Goal: Information Seeking & Learning: Learn about a topic

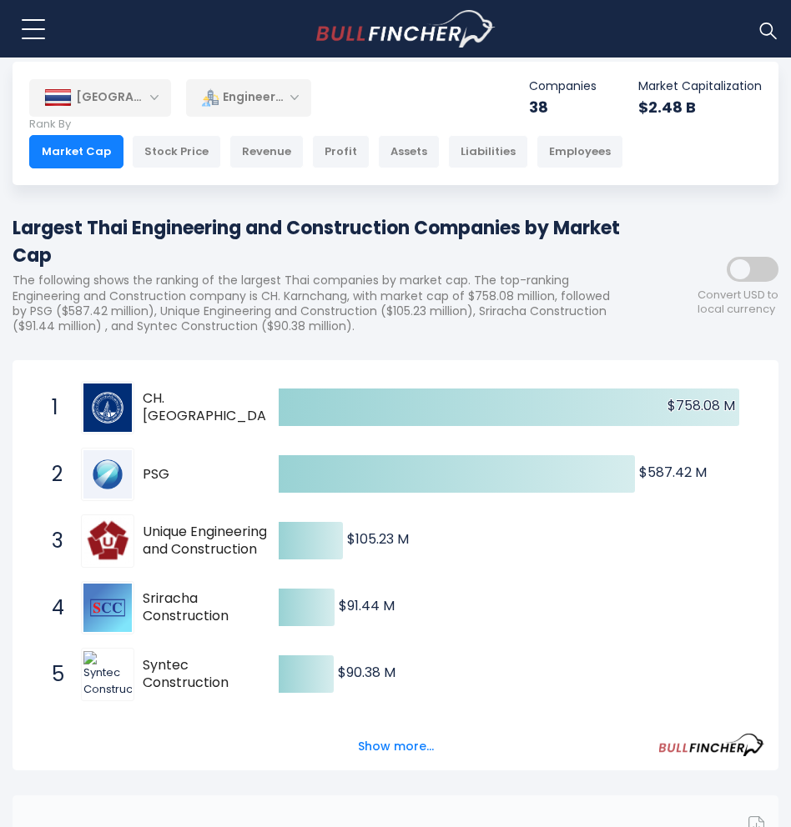
scroll to position [48, 0]
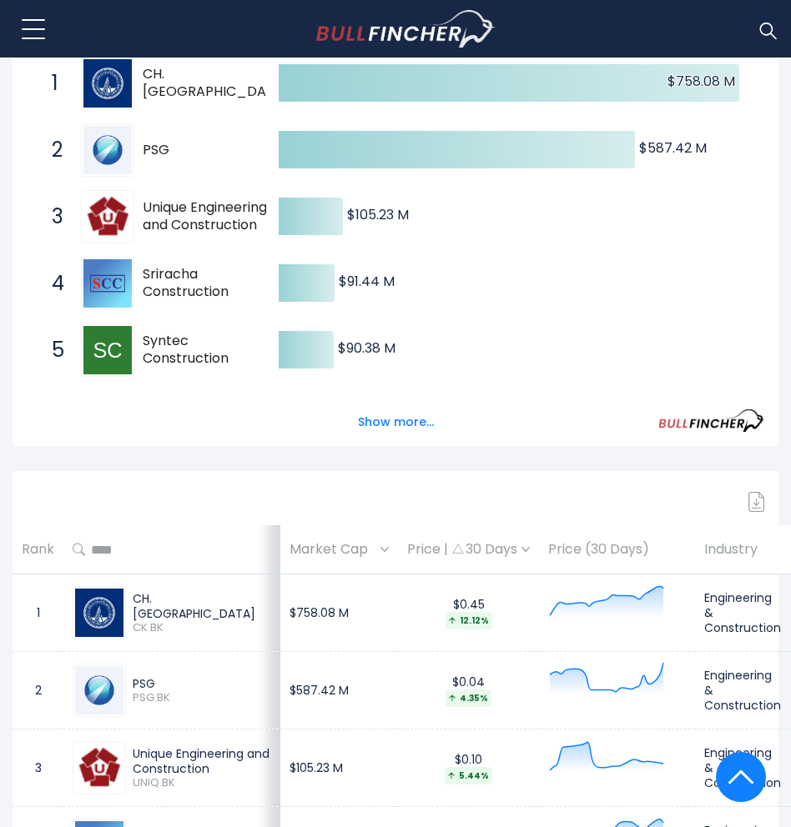
scroll to position [364, 0]
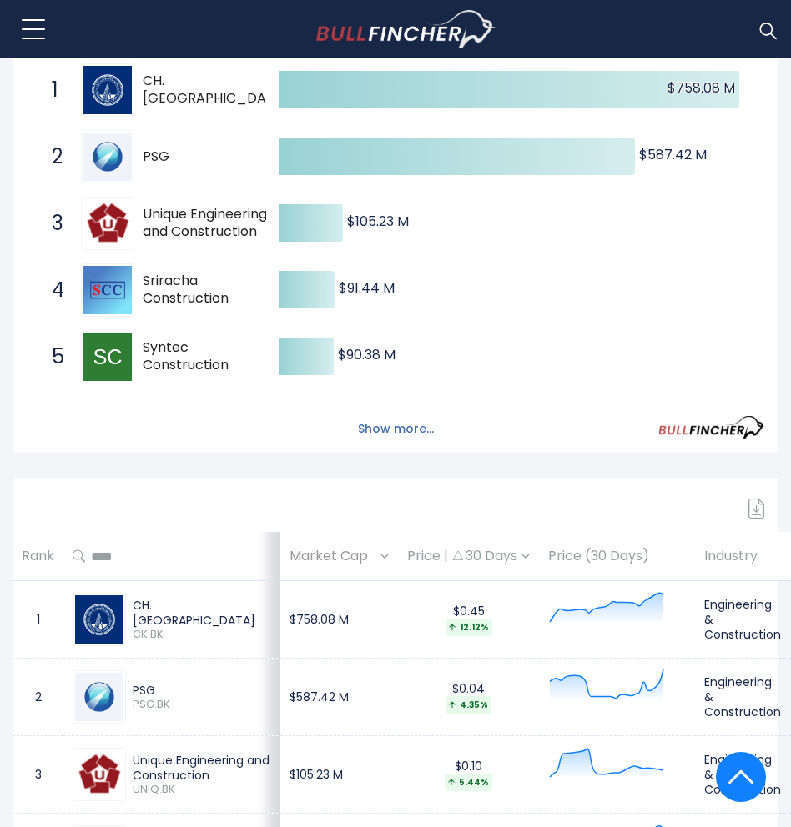
click at [406, 429] on button "Show more..." at bounding box center [396, 429] width 96 height 28
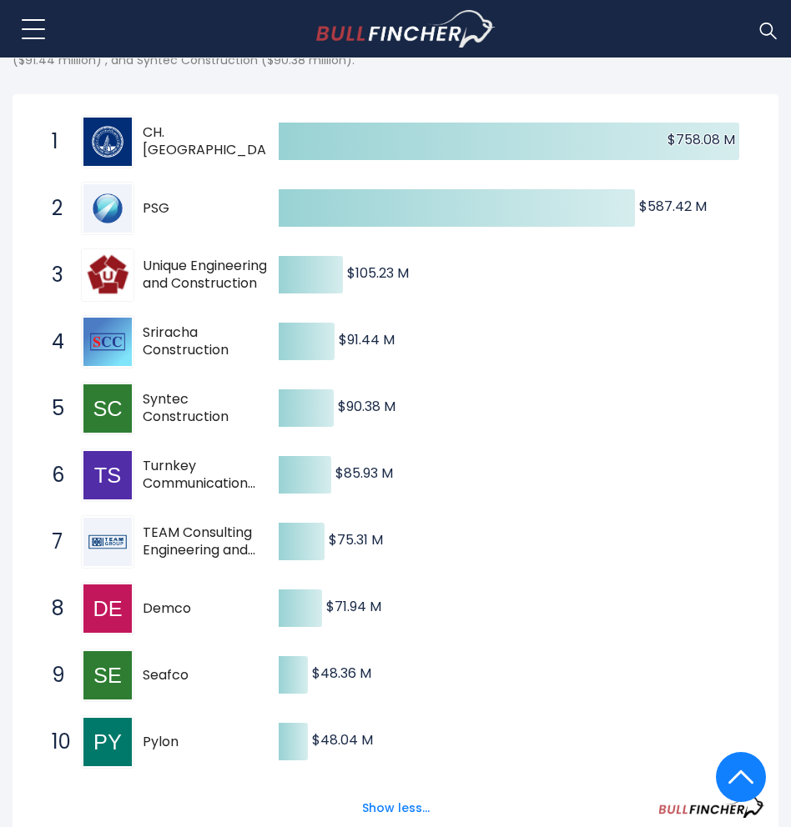
scroll to position [310, 0]
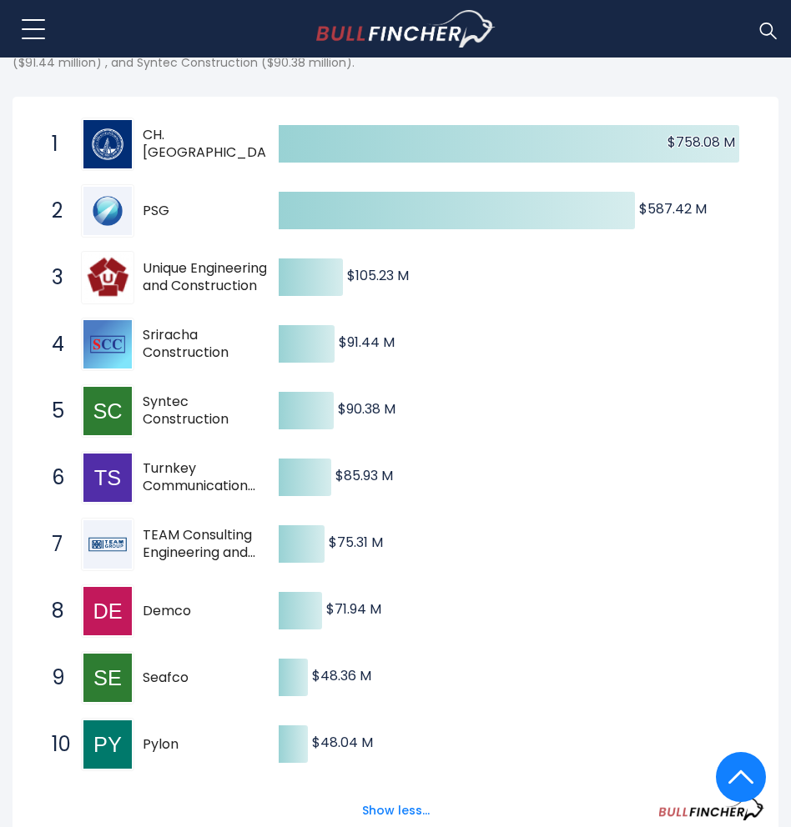
drag, startPoint x: 249, startPoint y: 143, endPoint x: 124, endPoint y: 133, distance: 125.6
click at [124, 133] on div "1 CH. Karnchang CK.BK" at bounding box center [155, 144] width 225 height 53
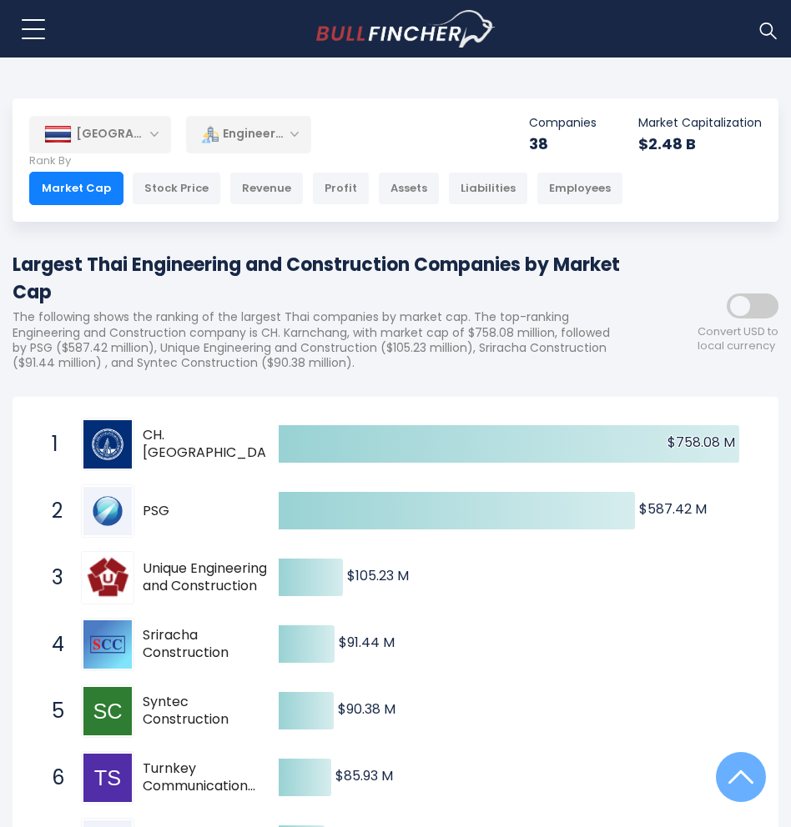
scroll to position [0, 0]
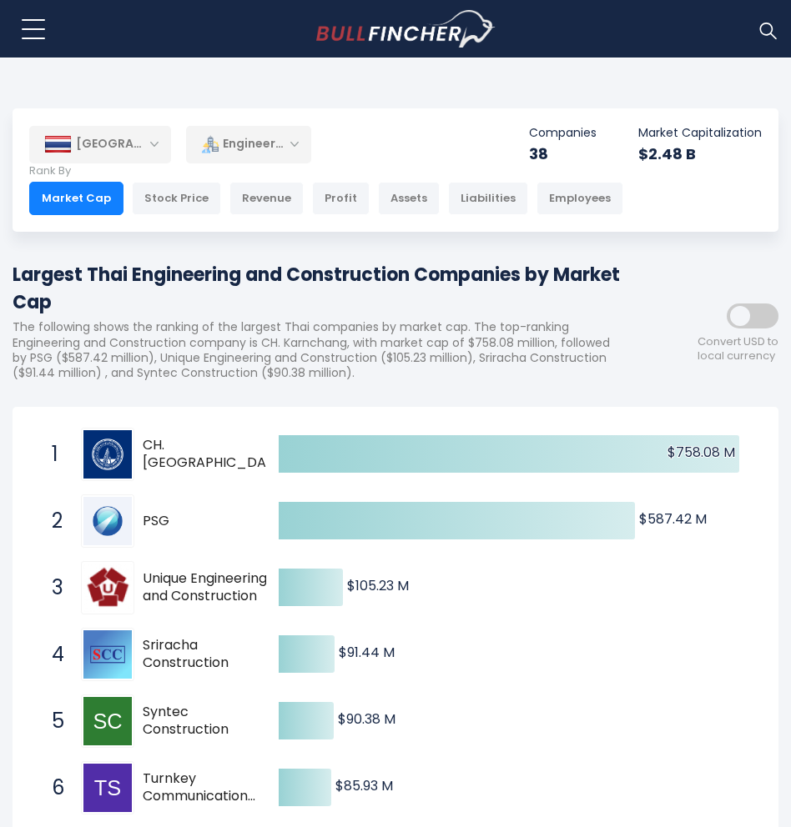
click at [157, 520] on span "PSG" at bounding box center [206, 522] width 126 height 18
click at [90, 511] on img at bounding box center [107, 521] width 48 height 48
drag, startPoint x: 201, startPoint y: 523, endPoint x: 134, endPoint y: 525, distance: 66.7
click at [134, 525] on div "2 PSG PSG.BK" at bounding box center [155, 521] width 225 height 53
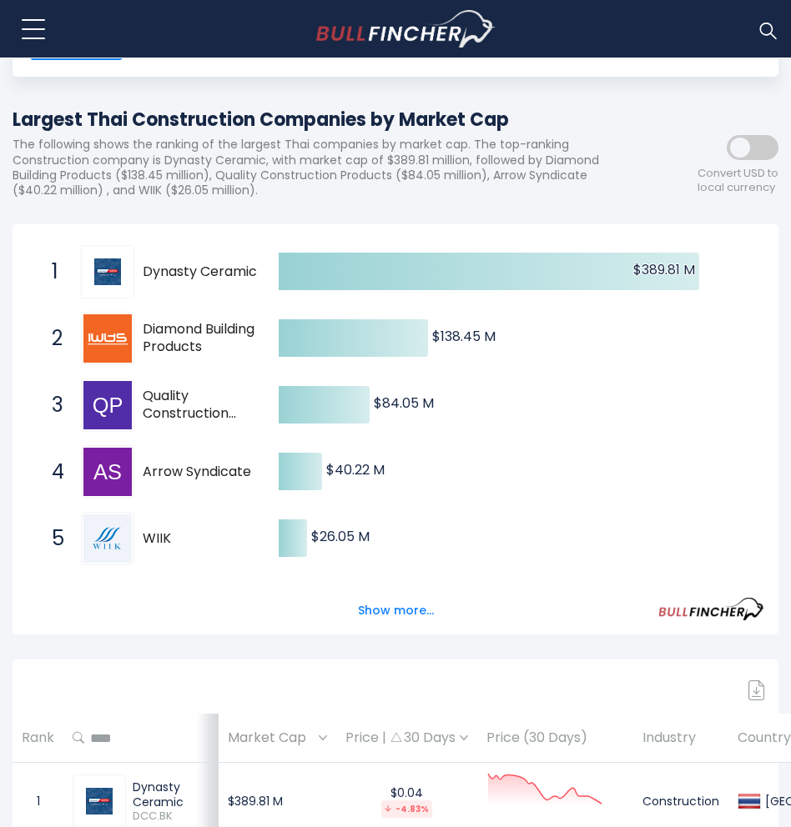
scroll to position [156, 0]
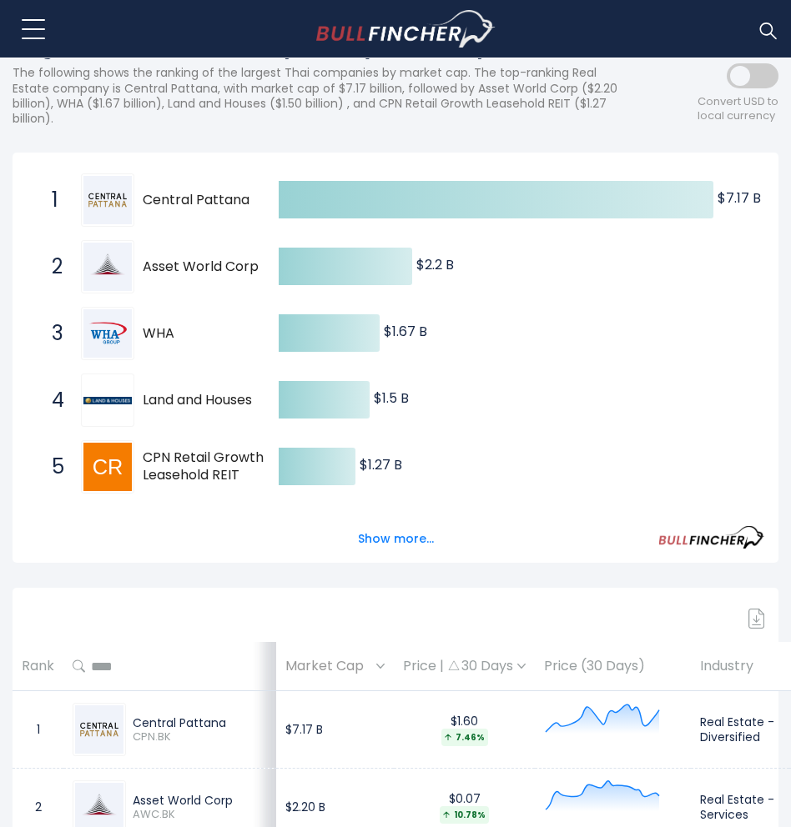
scroll to position [204, 0]
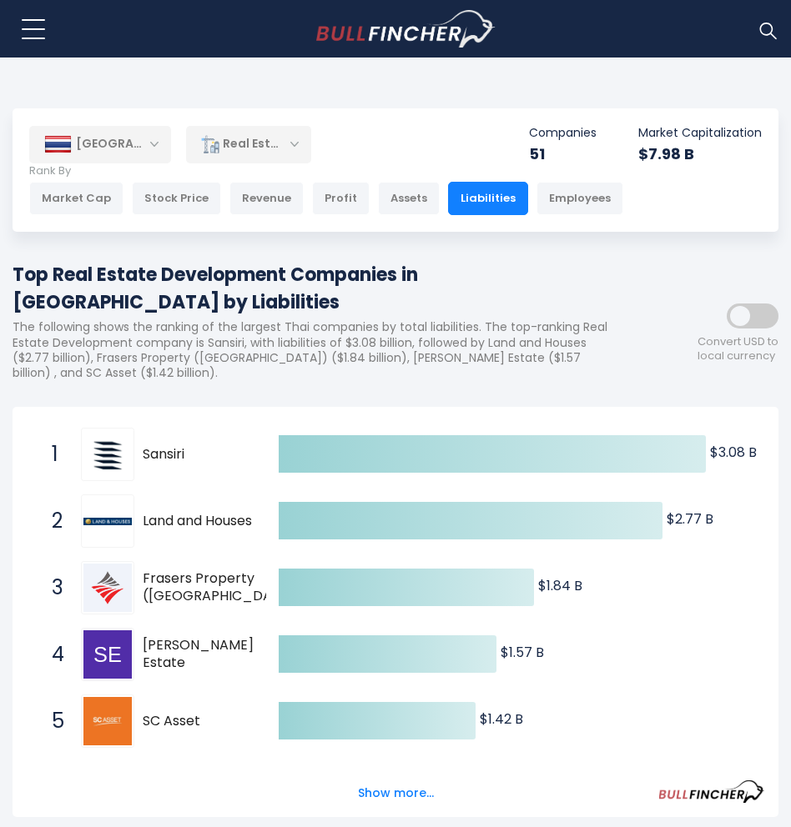
click at [475, 326] on p "The following shows the ranking of the largest Thai companies by total liabilit…" at bounding box center [321, 349] width 616 height 61
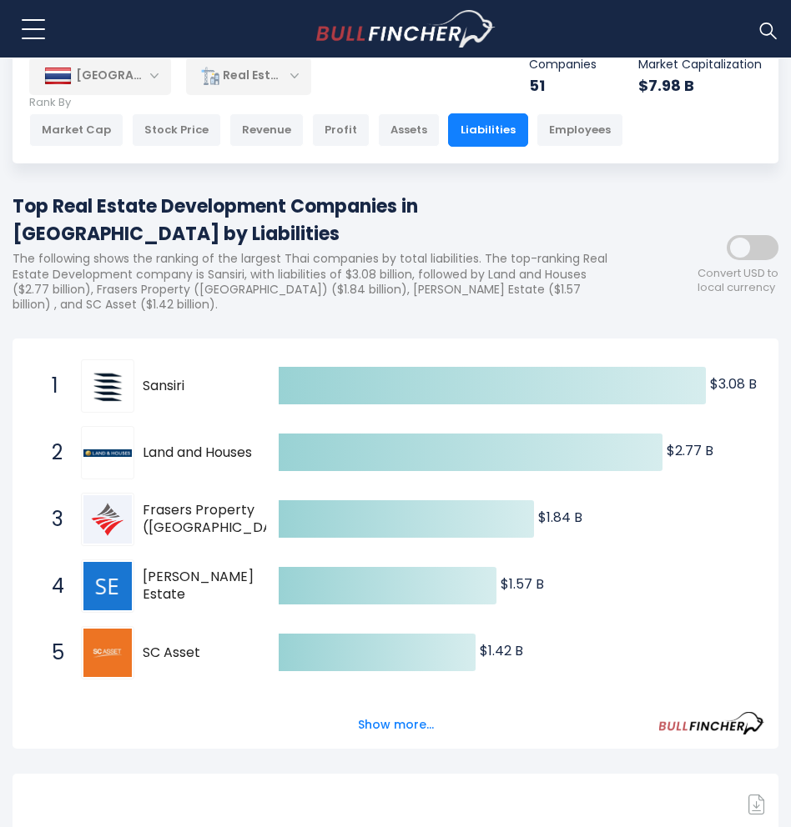
scroll to position [42, 0]
